Goal: Information Seeking & Learning: Learn about a topic

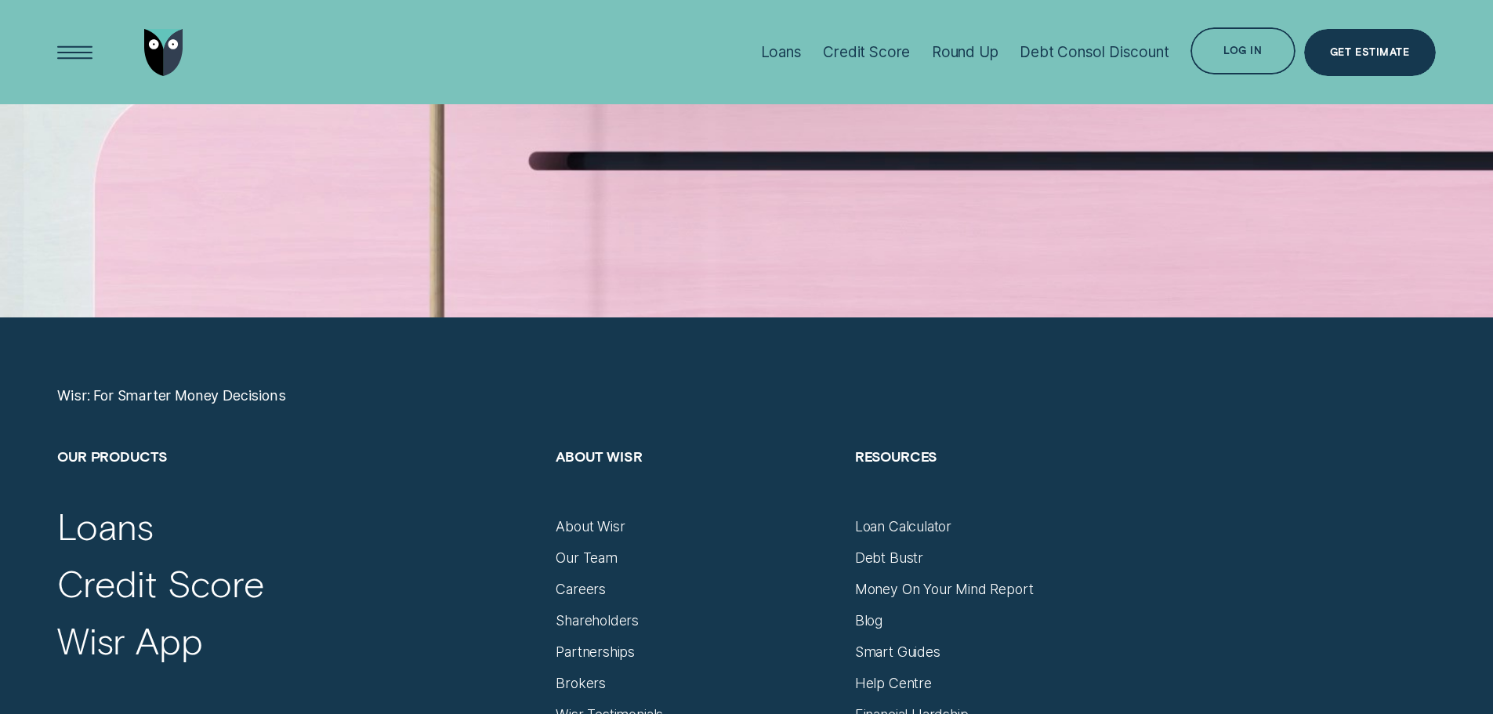
scroll to position [6348, 0]
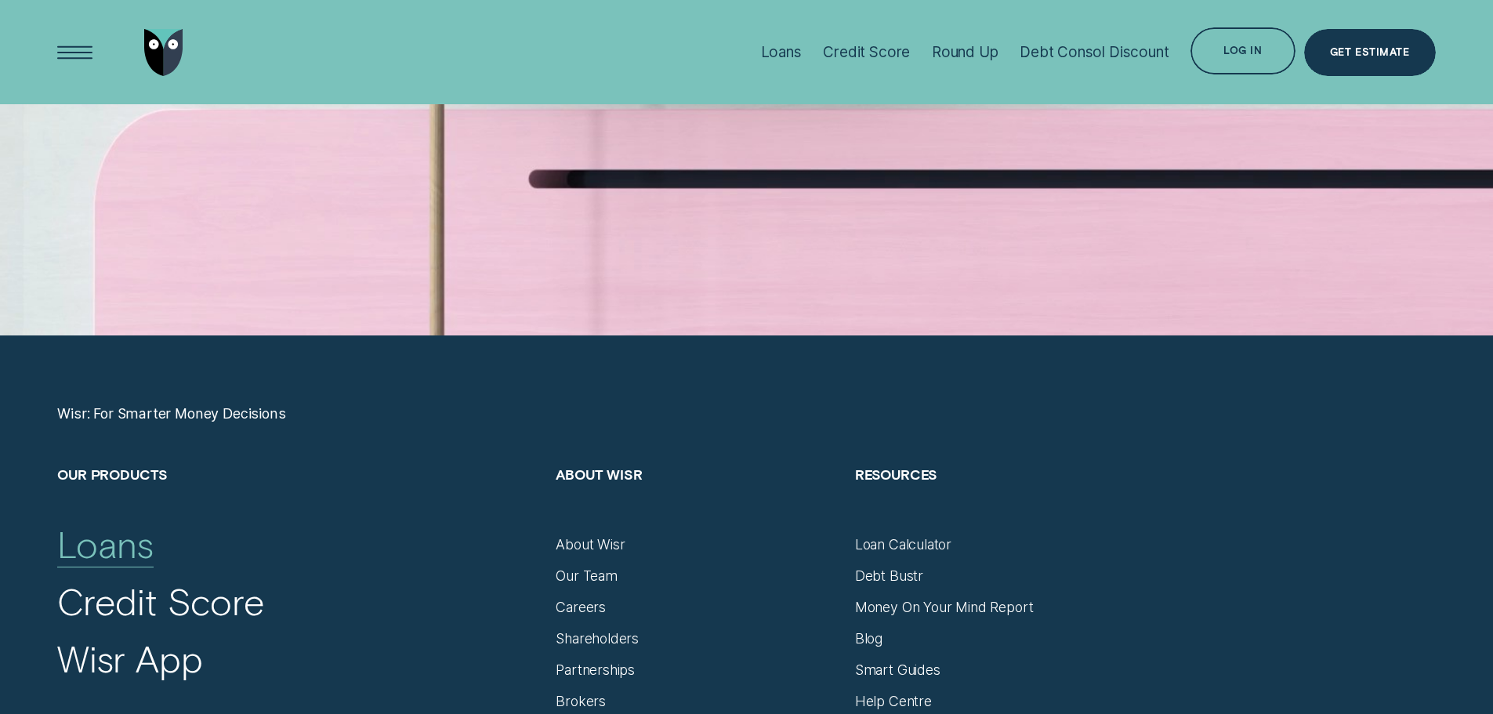
click at [96, 537] on div "Loans" at bounding box center [105, 544] width 96 height 45
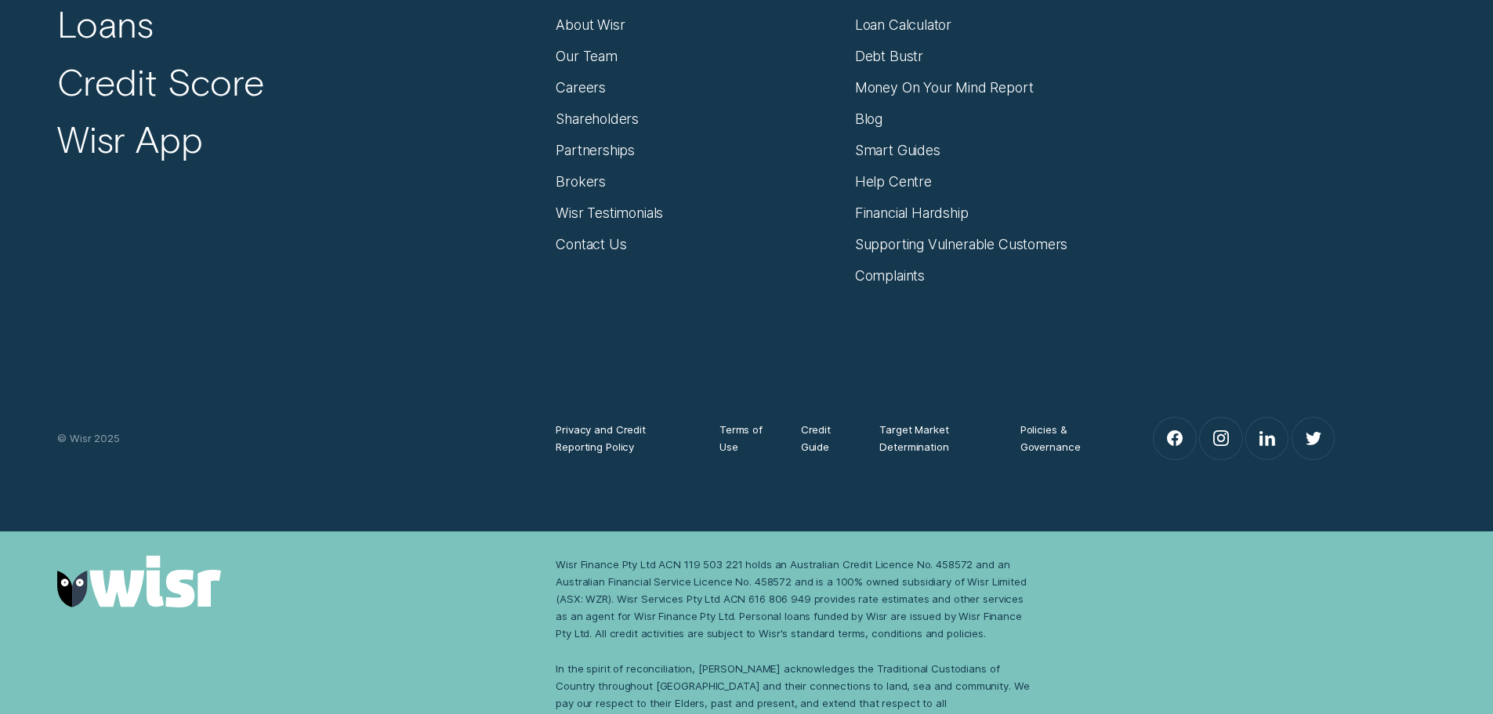
scroll to position [8041, 0]
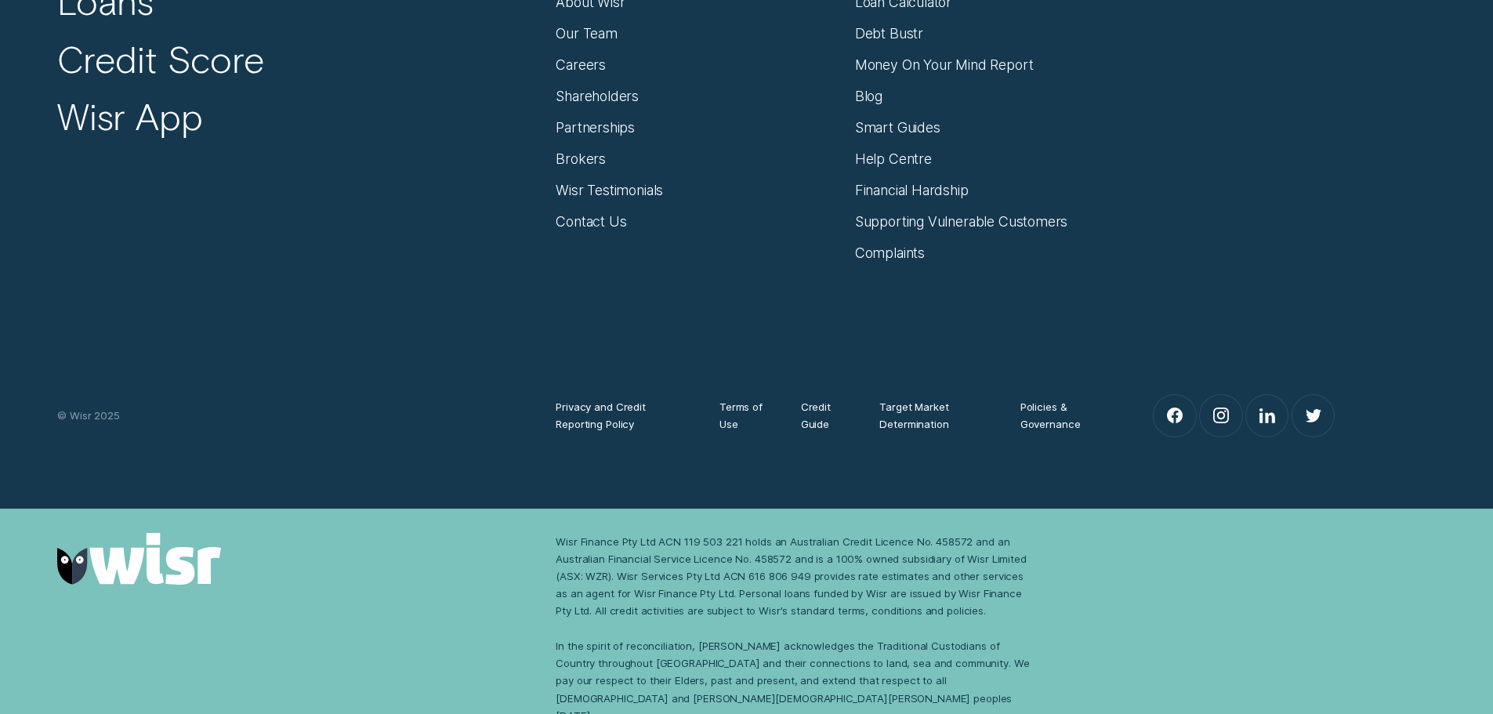
click at [86, 564] on img at bounding box center [139, 559] width 164 height 53
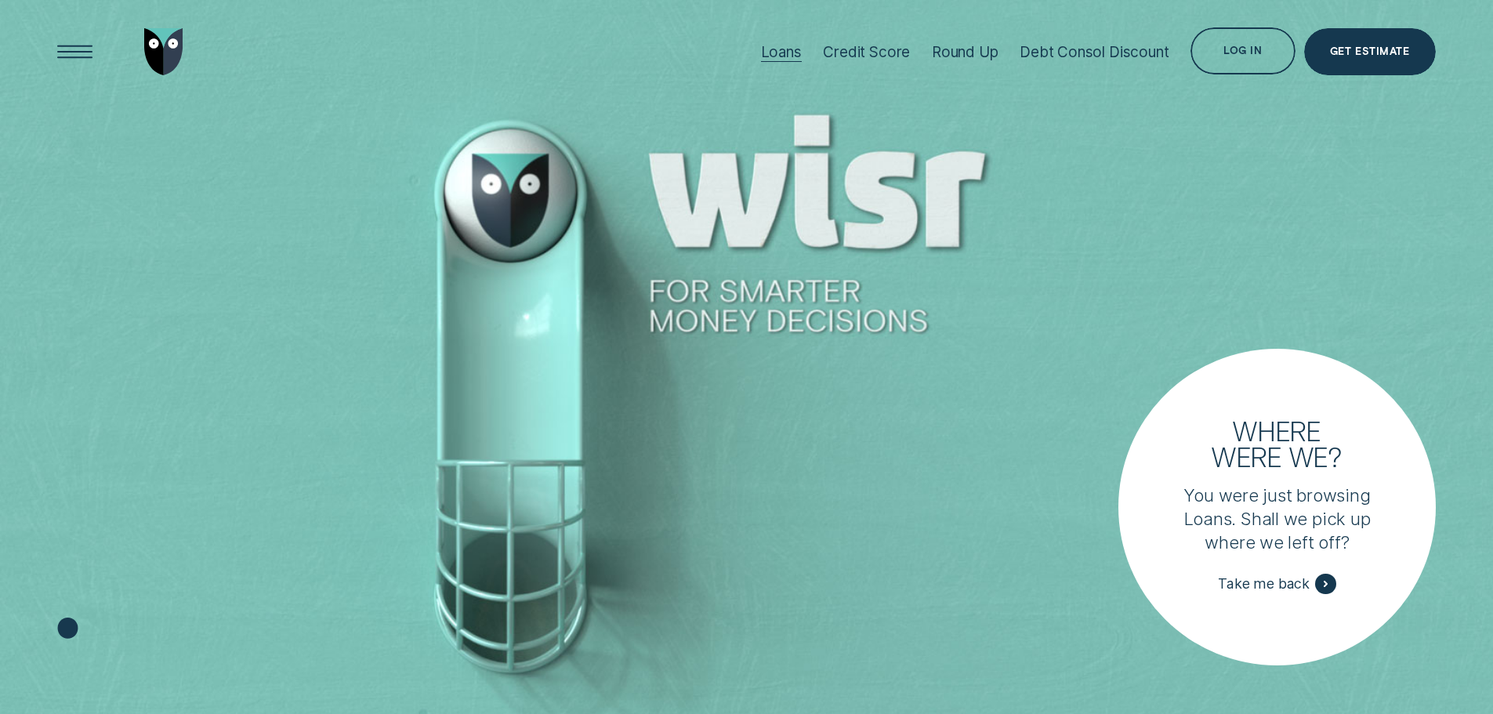
click at [791, 51] on div "Loans" at bounding box center [781, 52] width 41 height 18
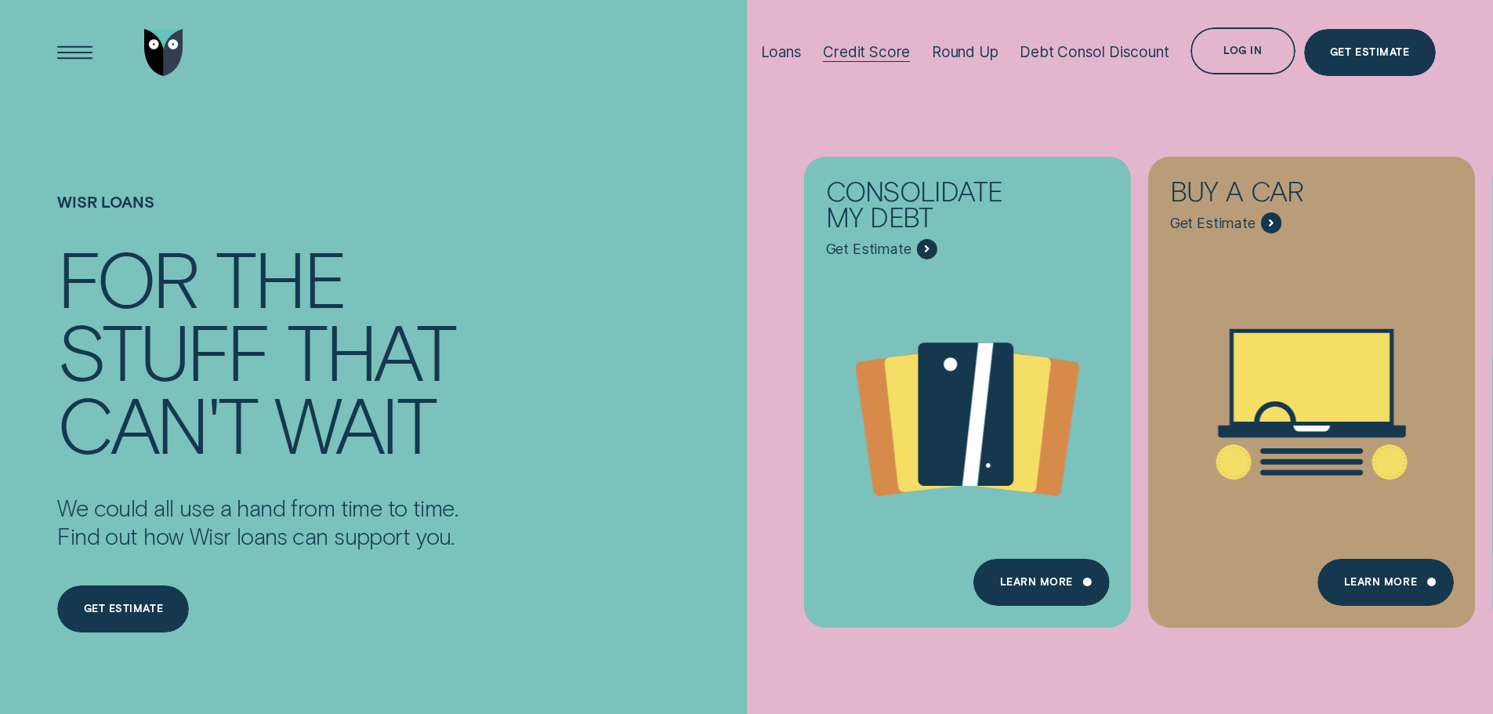
click at [861, 61] on div at bounding box center [866, 61] width 87 height 1
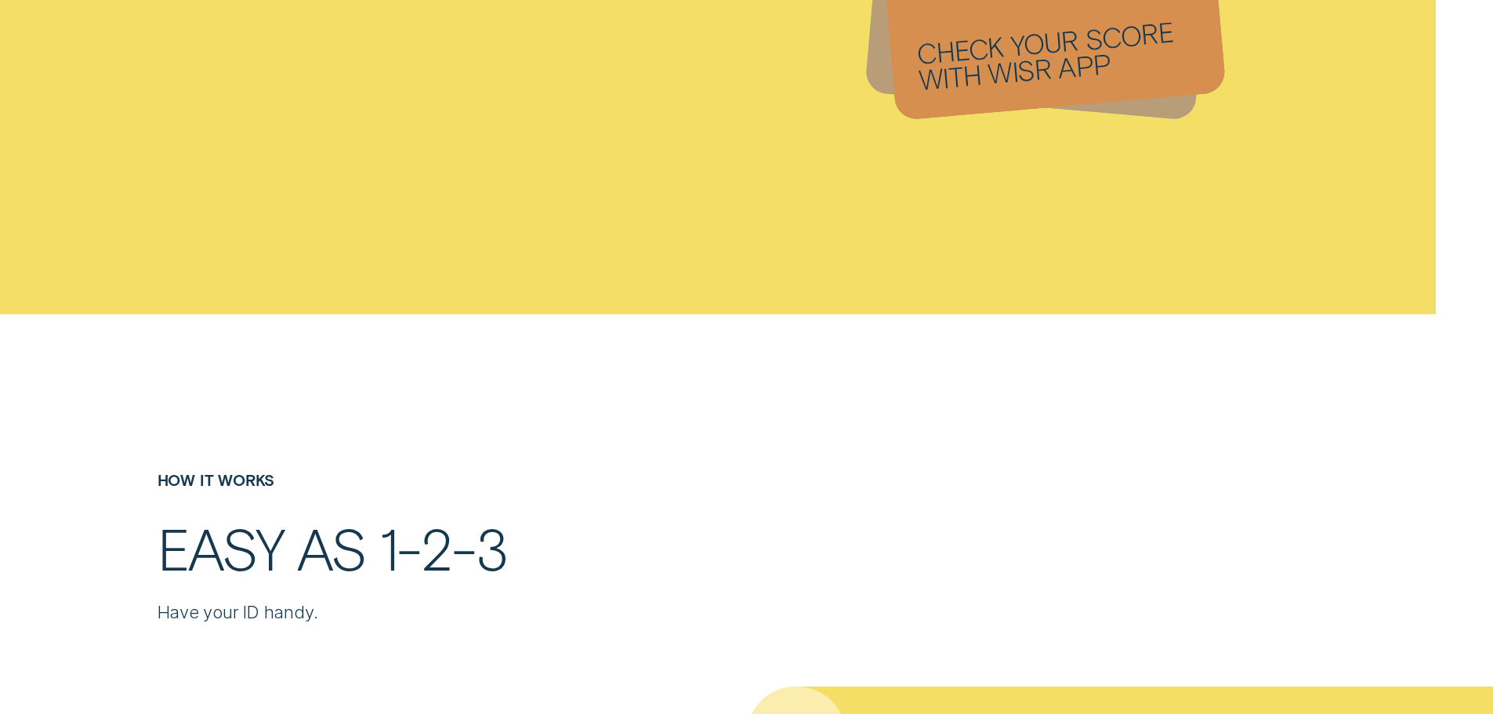
scroll to position [2900, 0]
